Goal: Transaction & Acquisition: Subscribe to service/newsletter

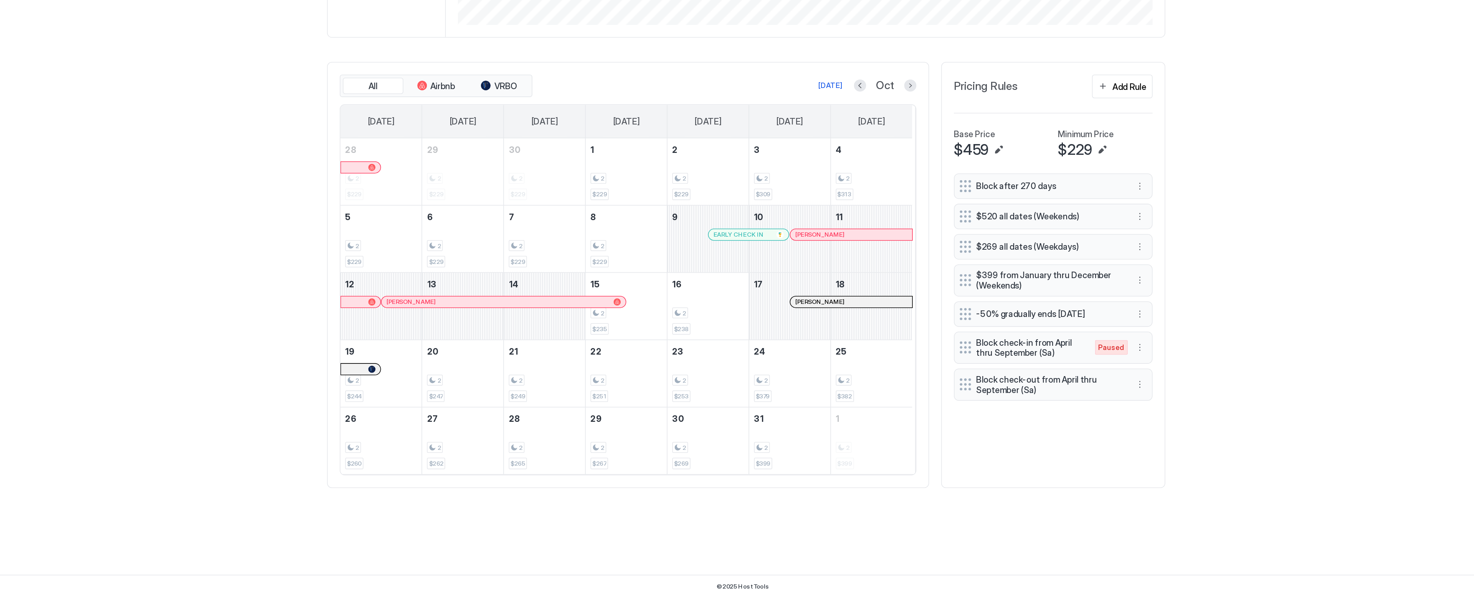
scroll to position [147, 442]
click at [808, 276] on button "Previous month" at bounding box center [810, 272] width 8 height 8
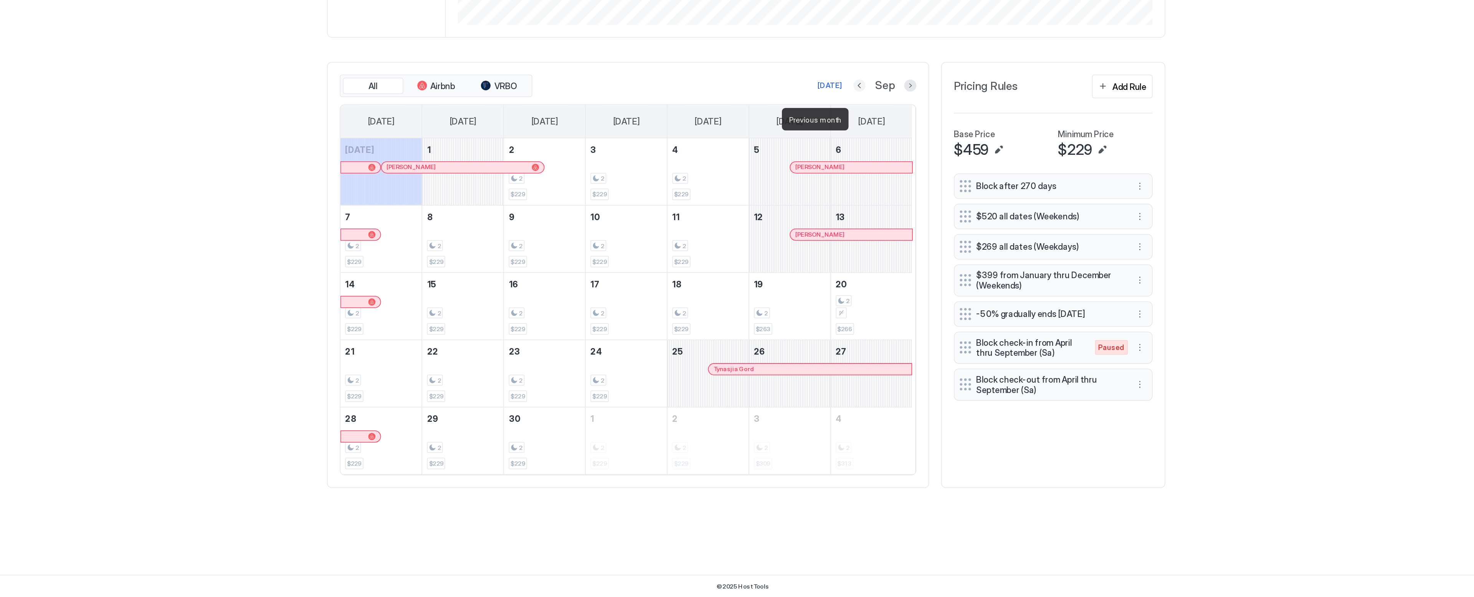
click at [808, 276] on button "Previous month" at bounding box center [809, 272] width 8 height 8
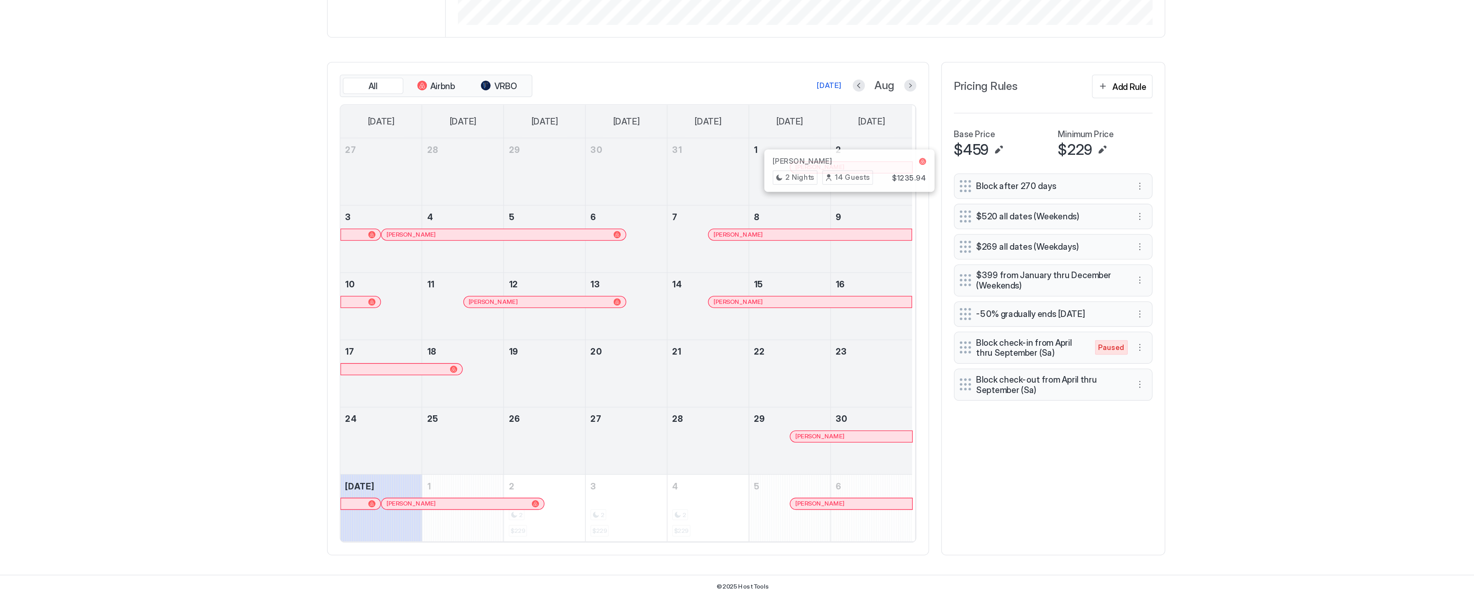
click at [804, 327] on div at bounding box center [807, 324] width 6 height 6
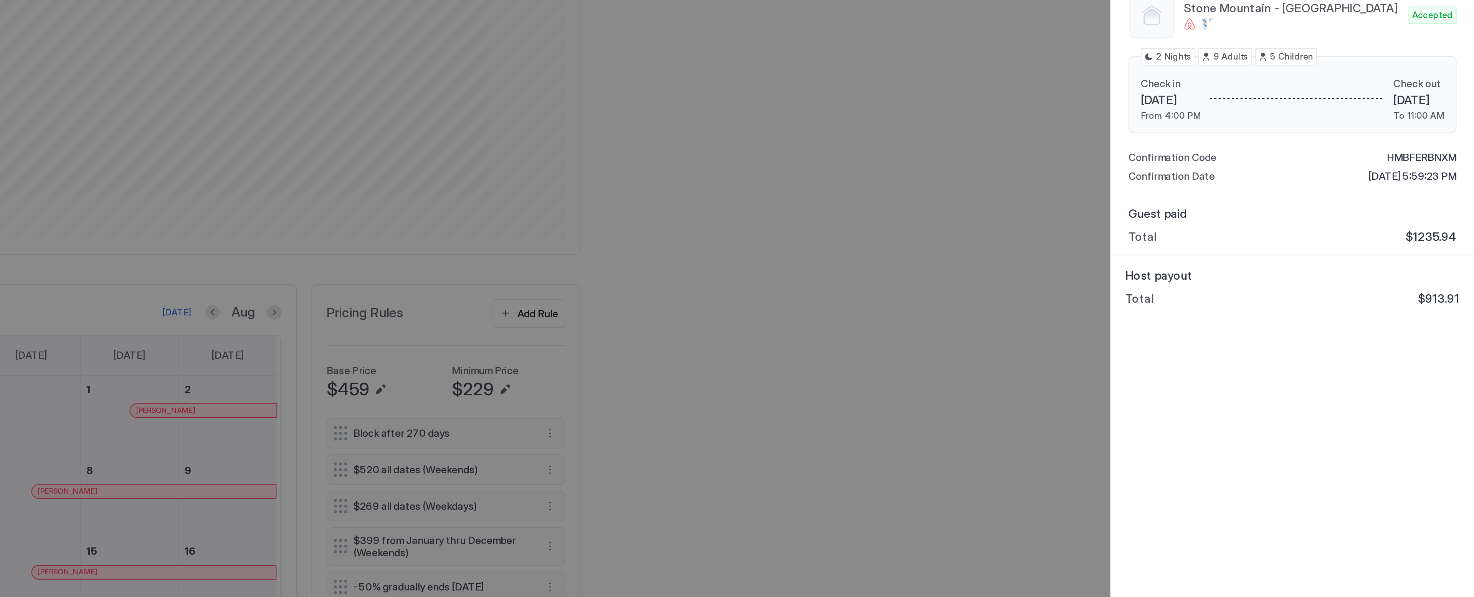
scroll to position [0, 0]
click at [1388, 164] on div at bounding box center [1380, 159] width 101 height 23
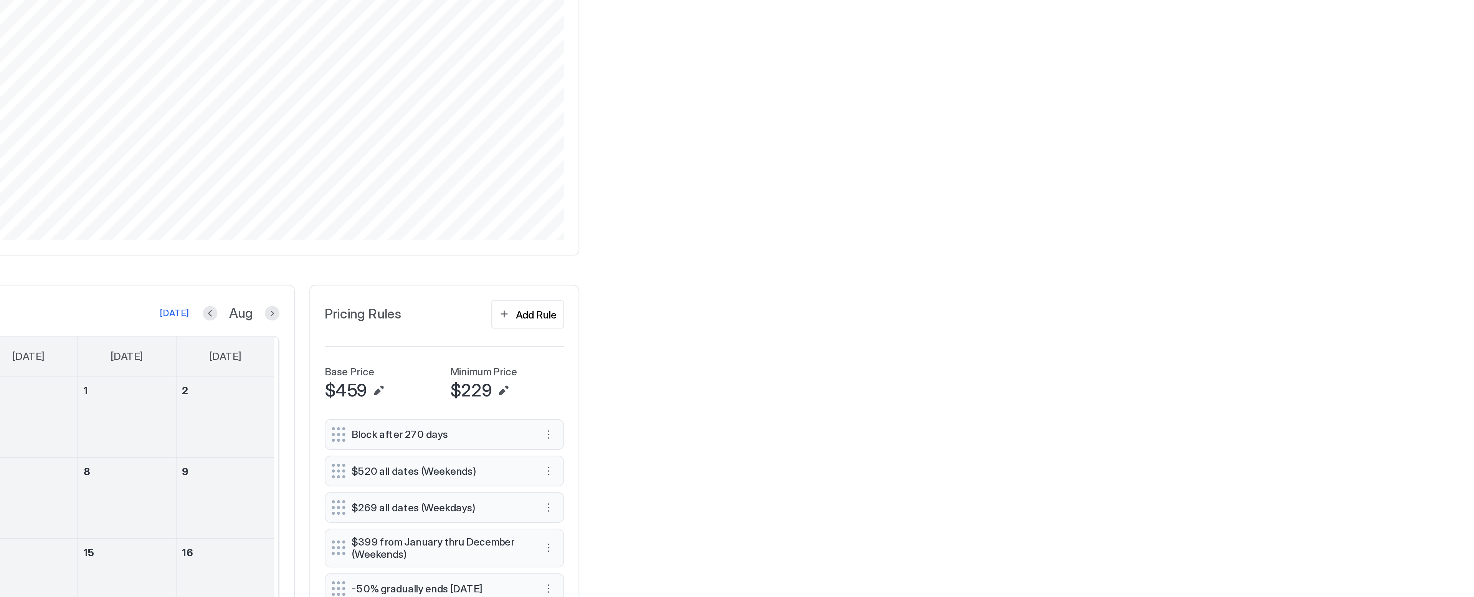
scroll to position [147, 442]
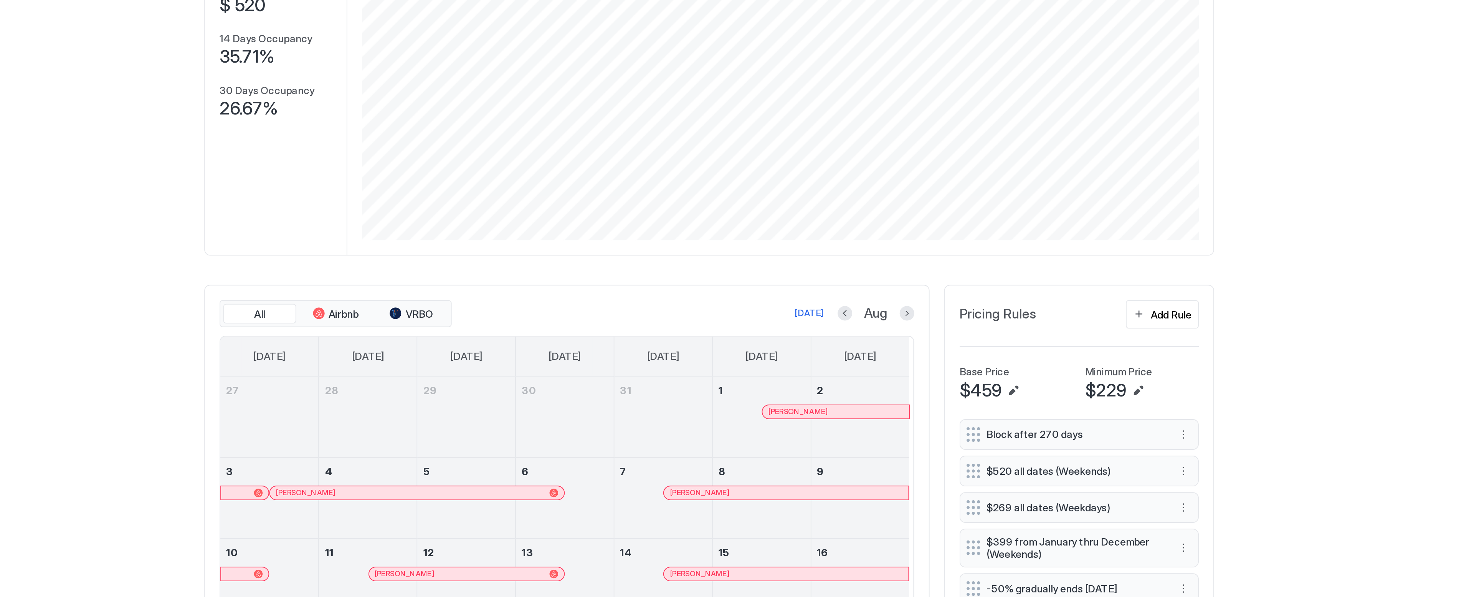
click at [541, 370] on div at bounding box center [544, 367] width 6 height 6
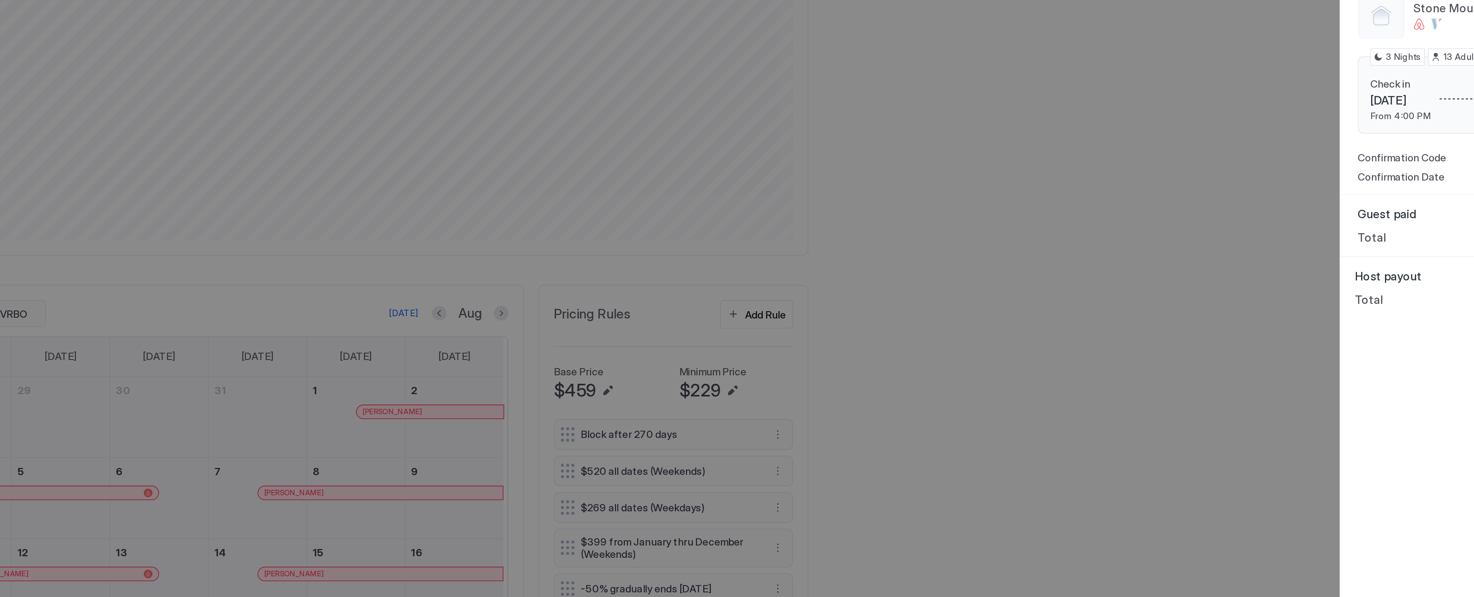
scroll to position [0, 0]
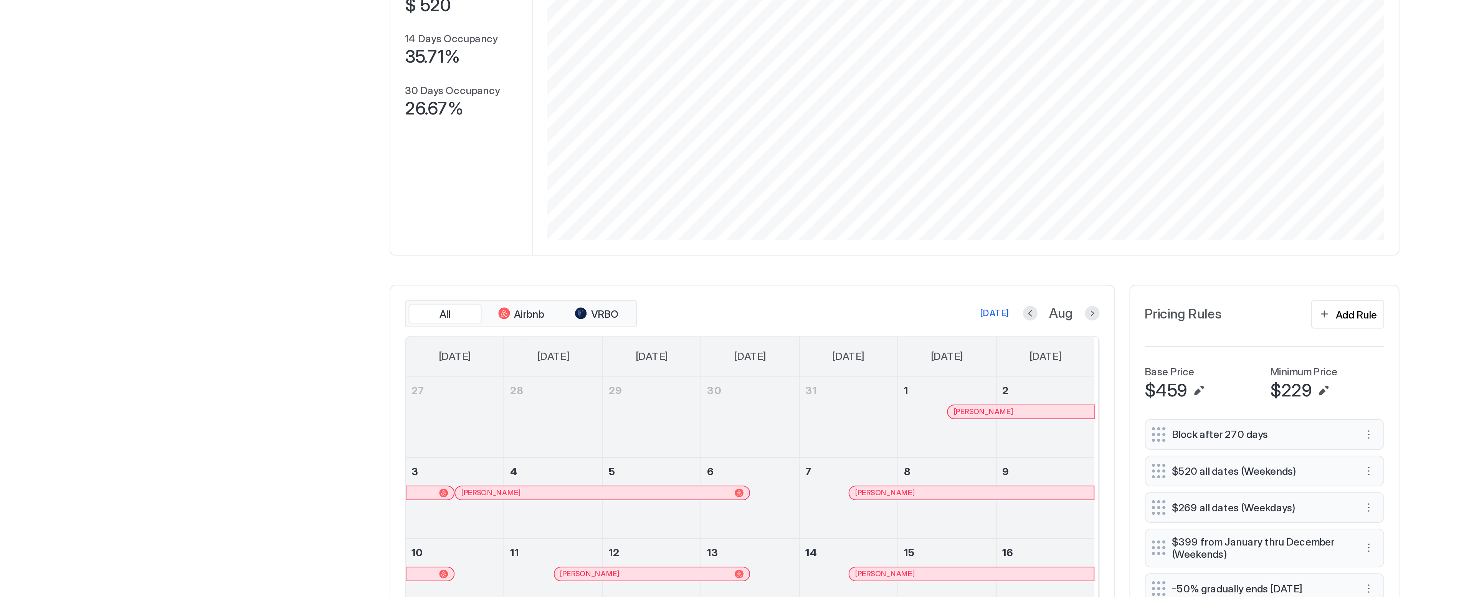
scroll to position [20, 0]
click at [785, 370] on div at bounding box center [788, 367] width 6 height 6
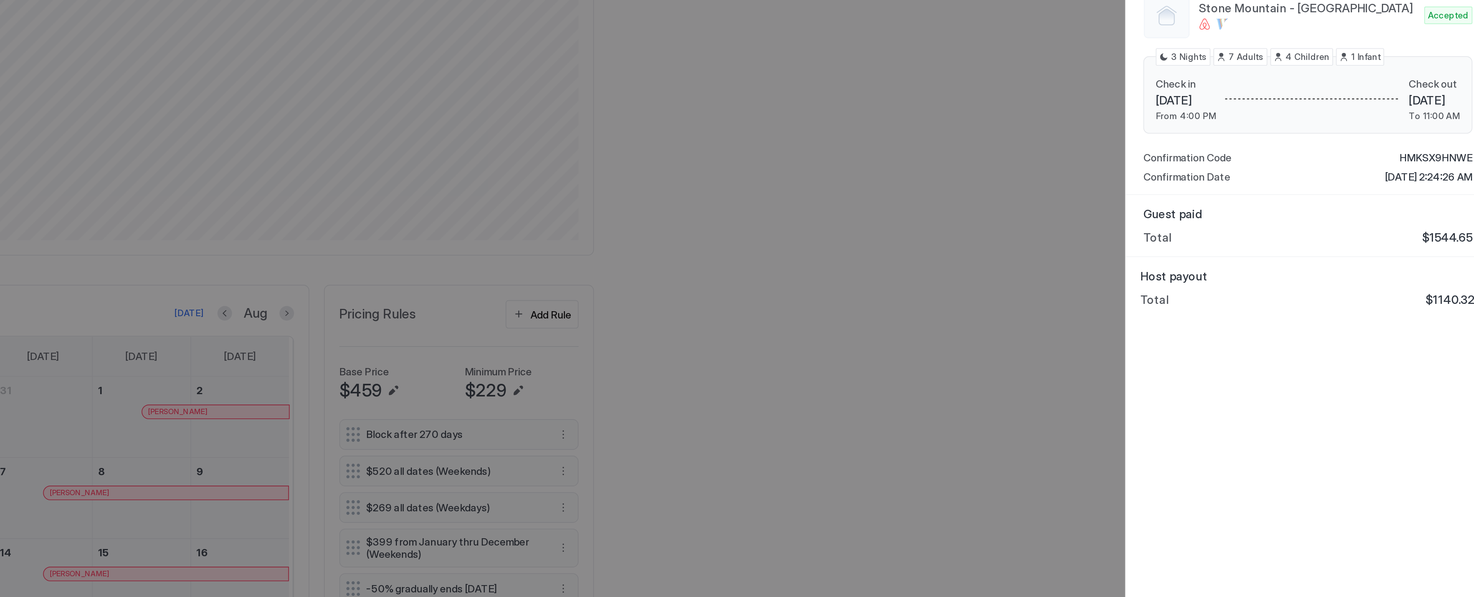
scroll to position [0, 0]
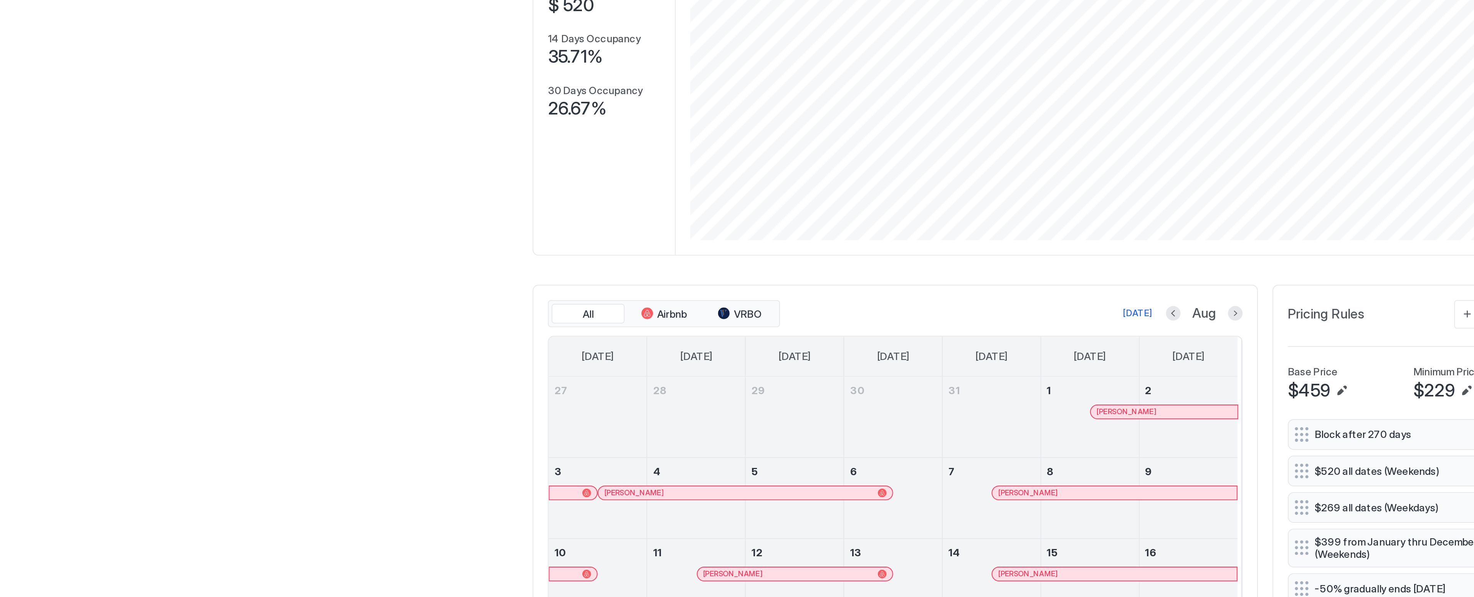
scroll to position [20, 0]
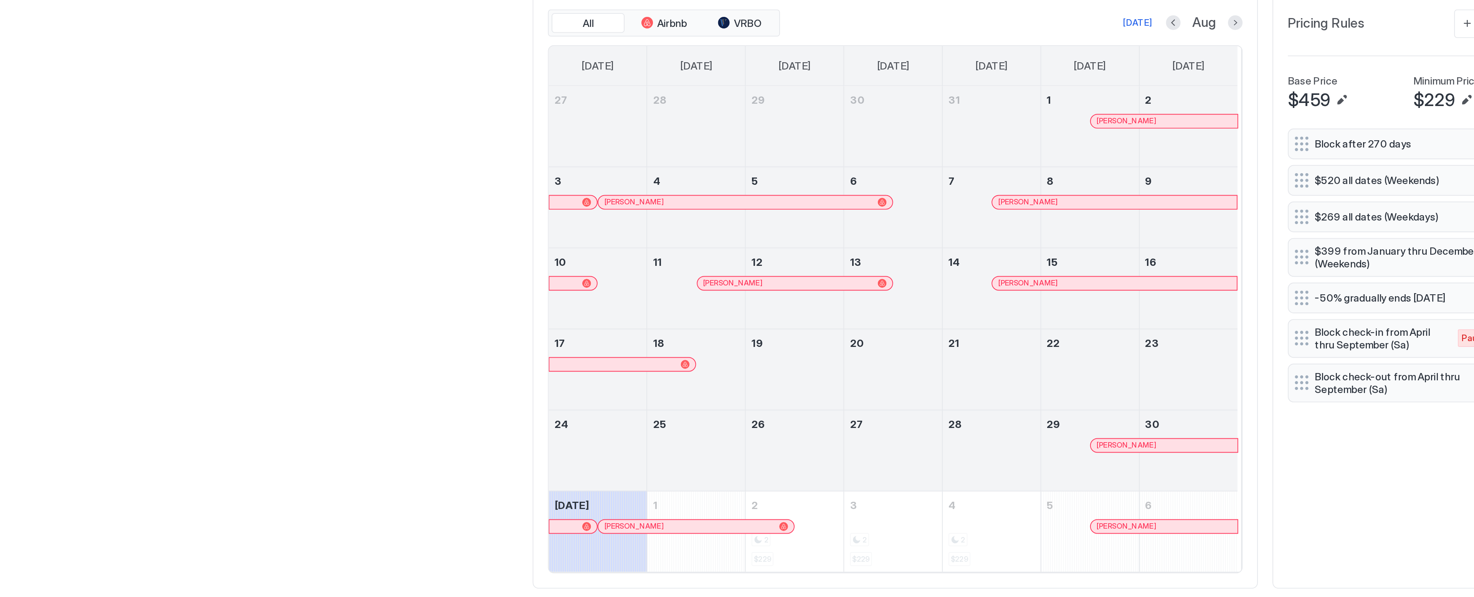
click at [621, 412] on div at bounding box center [624, 409] width 6 height 6
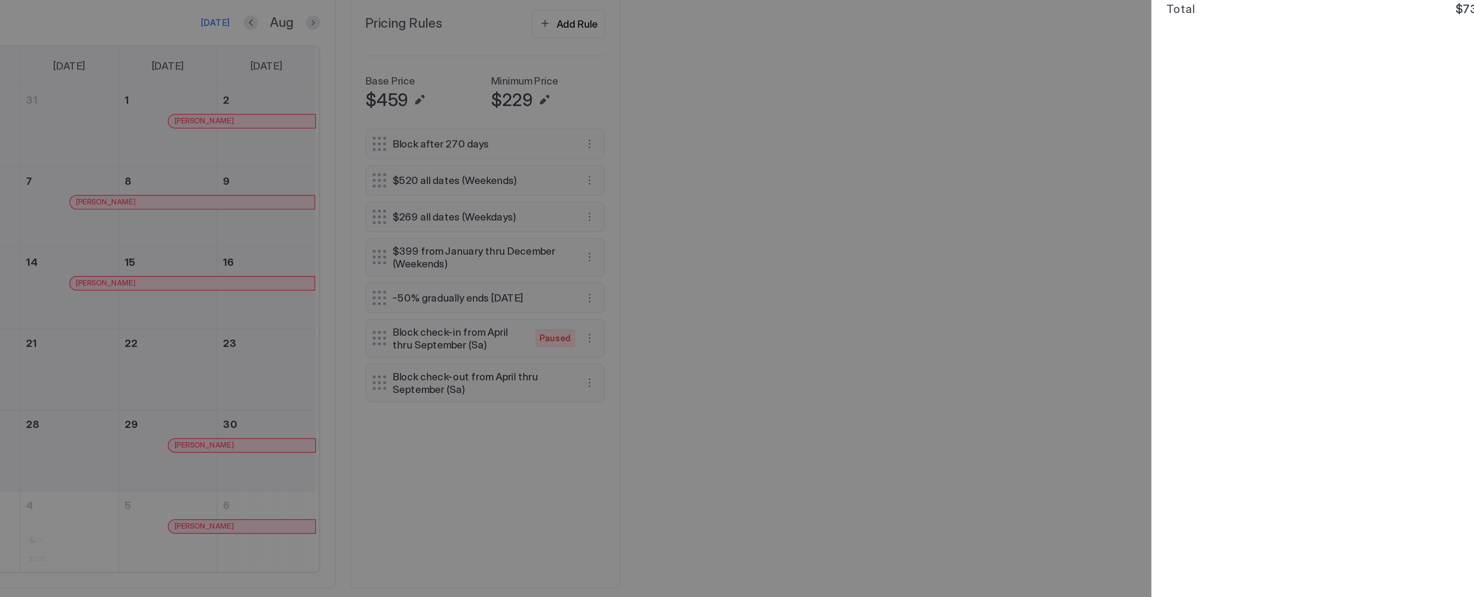
scroll to position [0, 0]
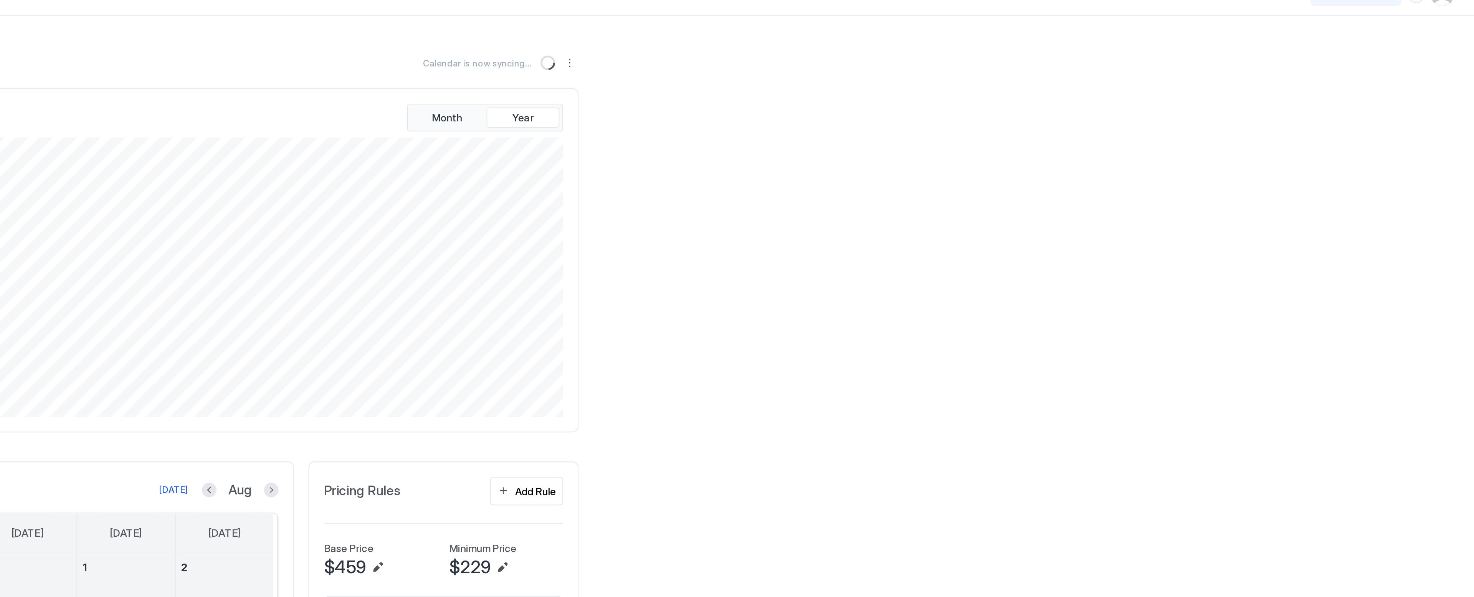
scroll to position [147, 442]
click at [1072, 170] on div "Calendar Inbox Messaging Pricing Invite Friends AS Home Pricing [GEOGRAPHIC_DAT…" at bounding box center [737, 298] width 1474 height 597
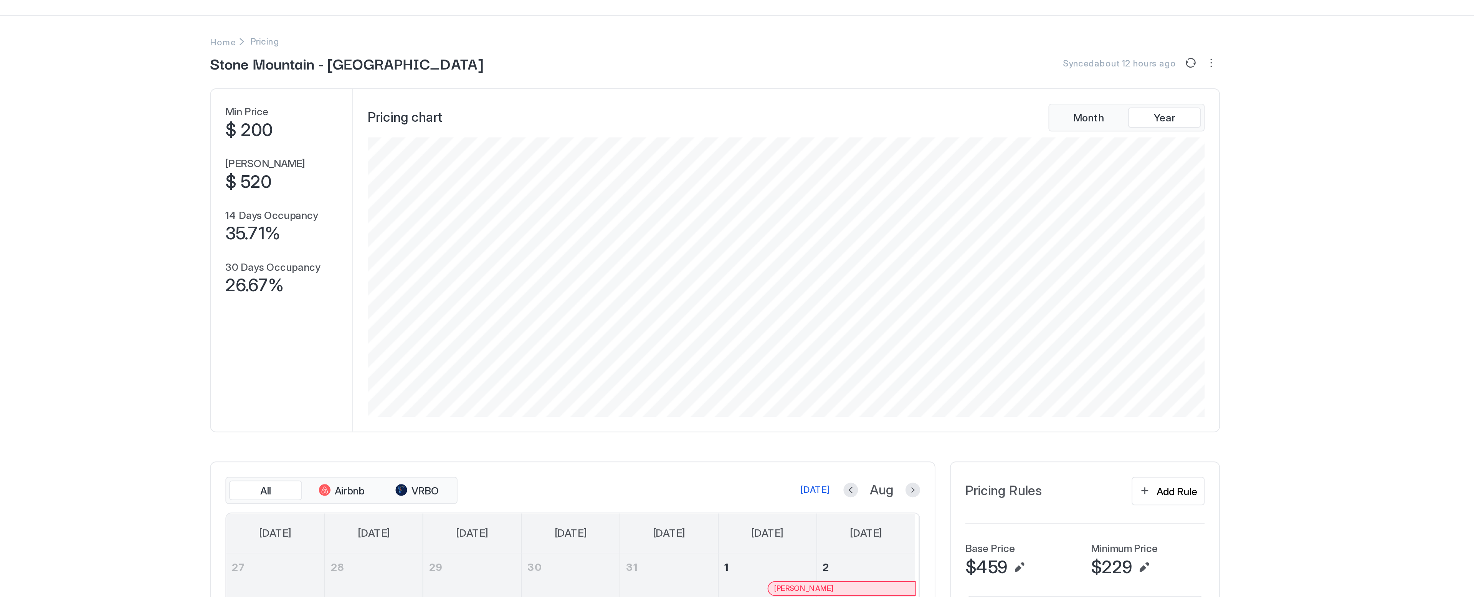
scroll to position [20, 0]
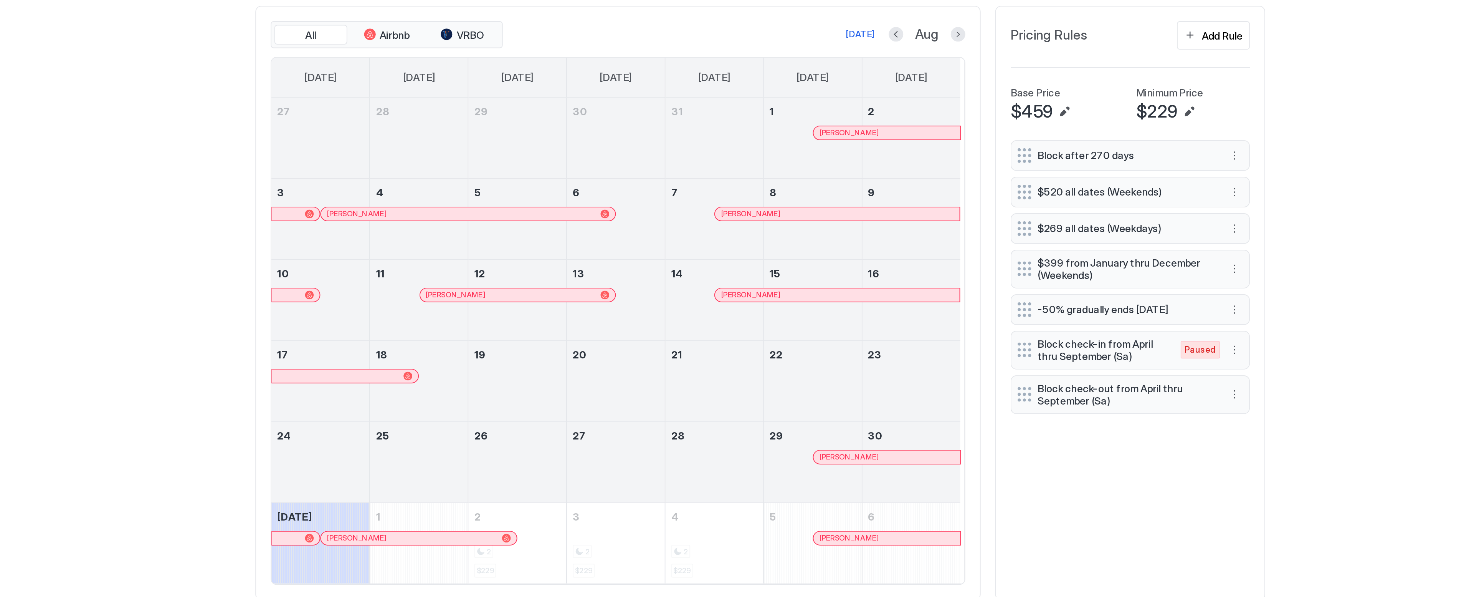
click at [0, 0] on div at bounding box center [0, 0] width 0 height 0
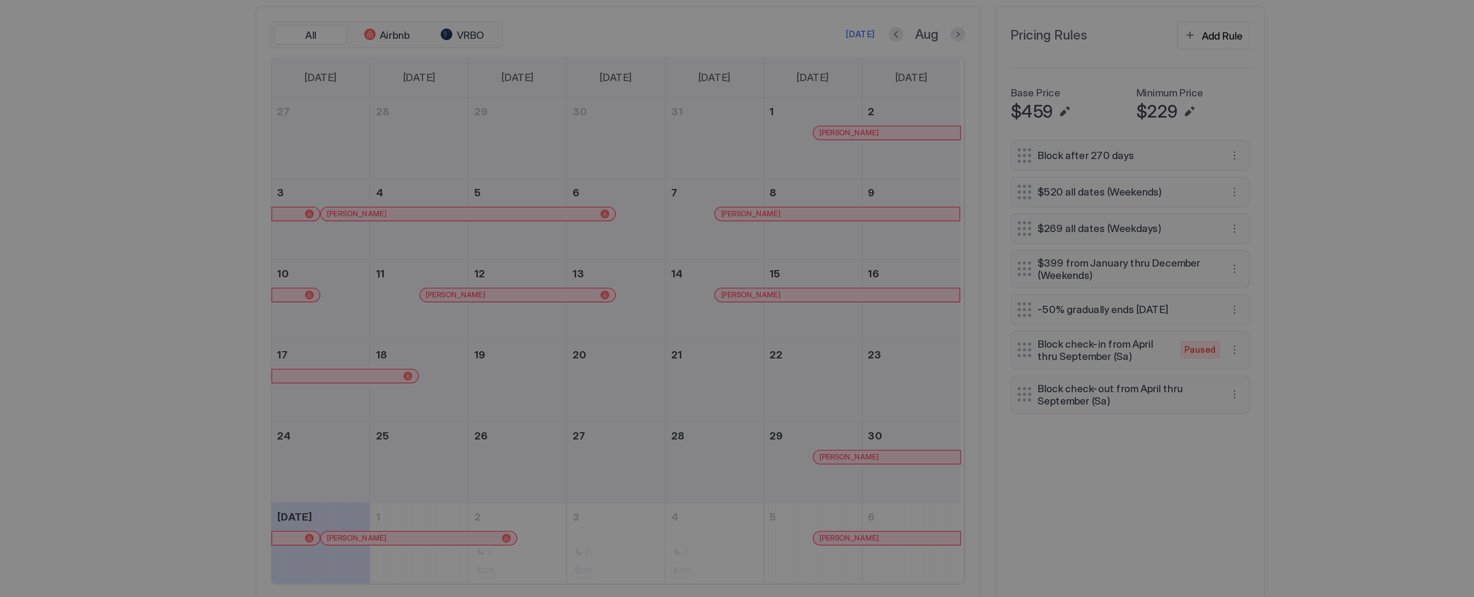
click at [1036, 439] on div at bounding box center [737, 298] width 1474 height 597
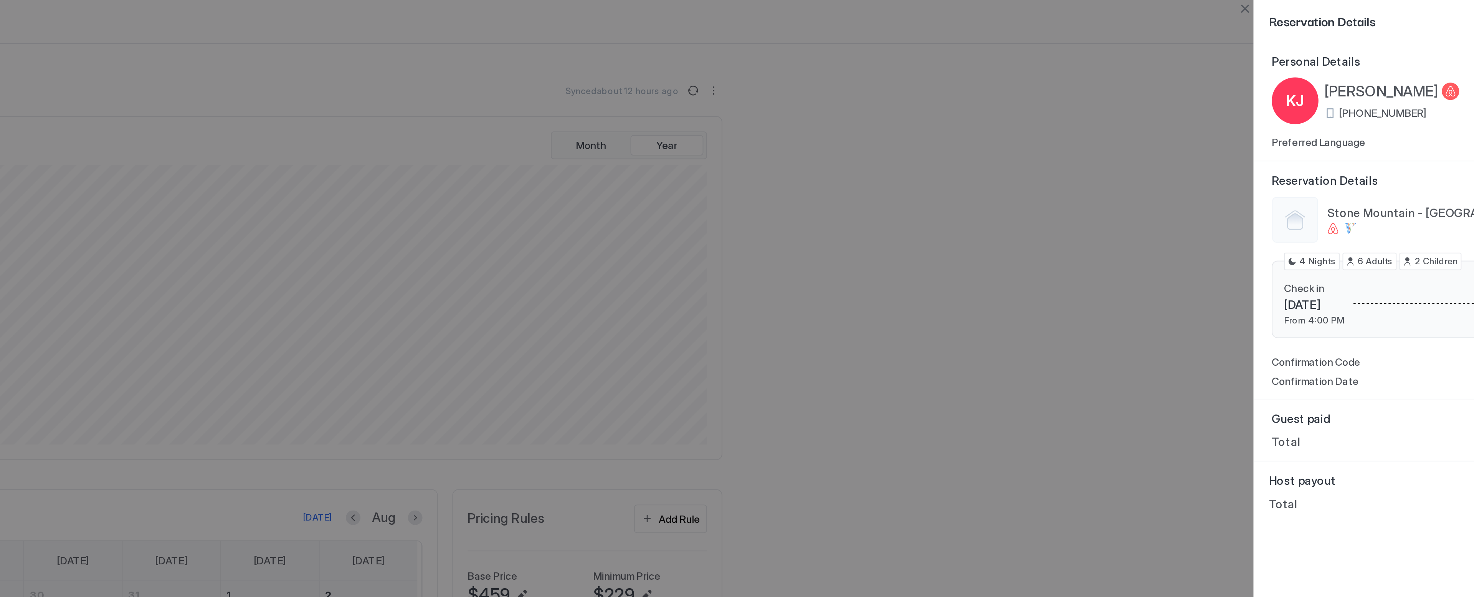
scroll to position [0, 0]
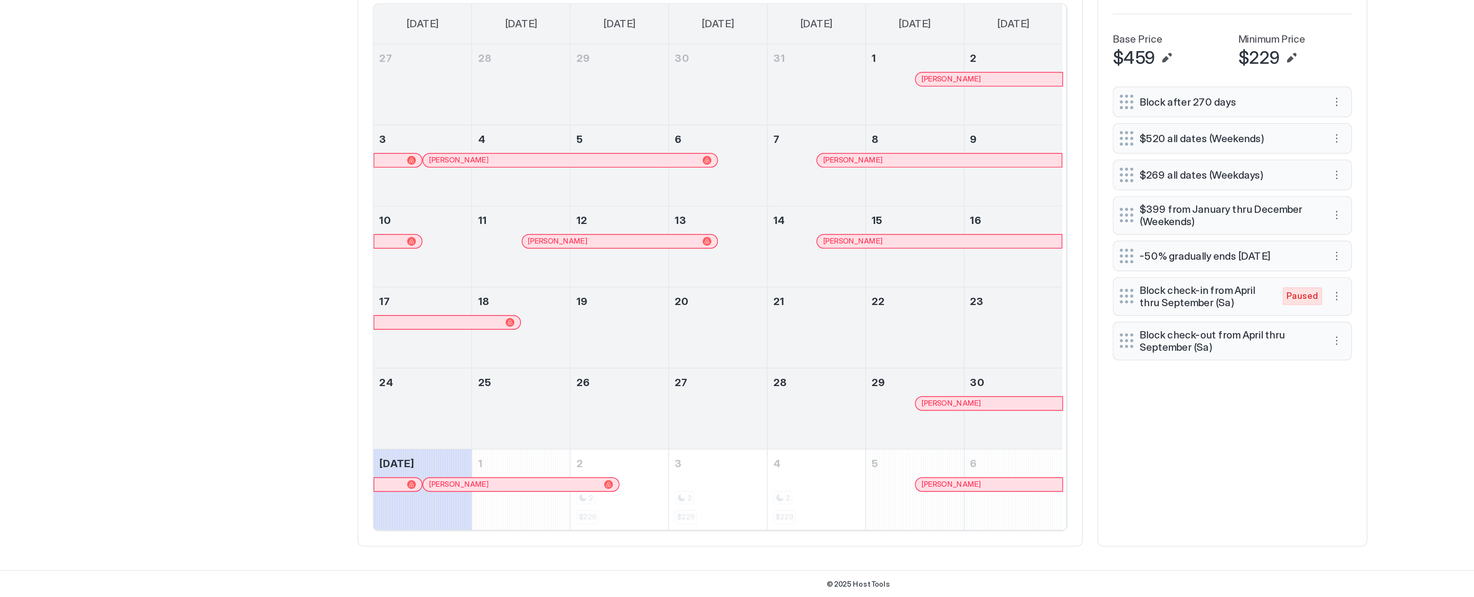
click at [813, 497] on div at bounding box center [816, 494] width 6 height 6
